Goal: Transaction & Acquisition: Subscribe to service/newsletter

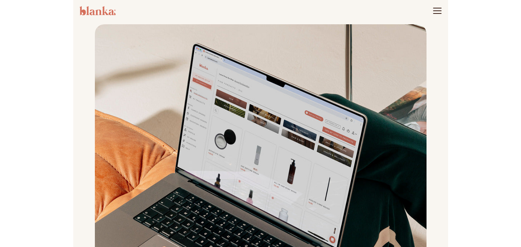
scroll to position [231, 0]
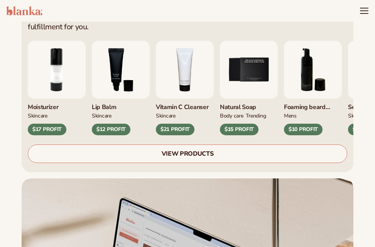
click at [150, 64] on img "3 / 9" at bounding box center [121, 70] width 58 height 58
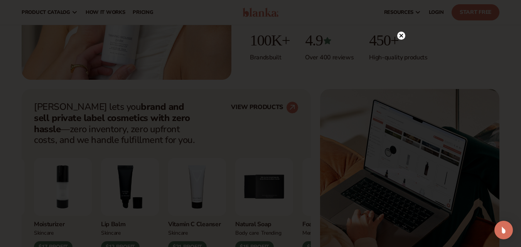
click at [374, 34] on circle at bounding box center [401, 36] width 8 height 8
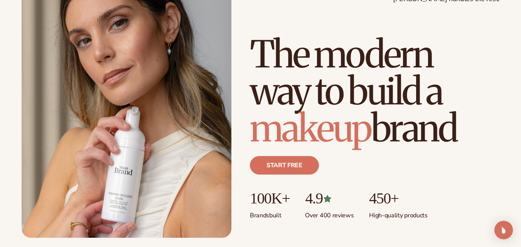
scroll to position [116, 0]
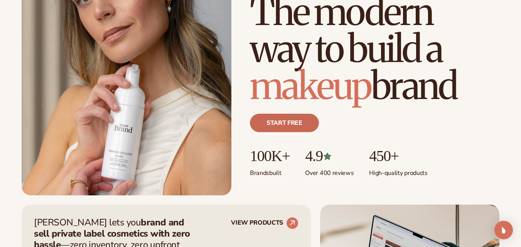
click at [289, 128] on link "Start free" at bounding box center [284, 123] width 69 height 19
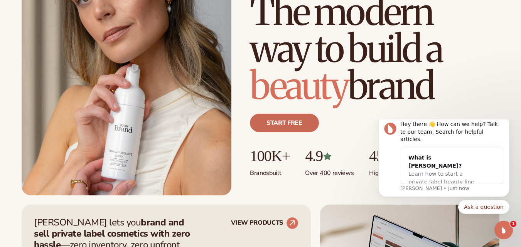
scroll to position [0, 0]
